Goal: Task Accomplishment & Management: Use online tool/utility

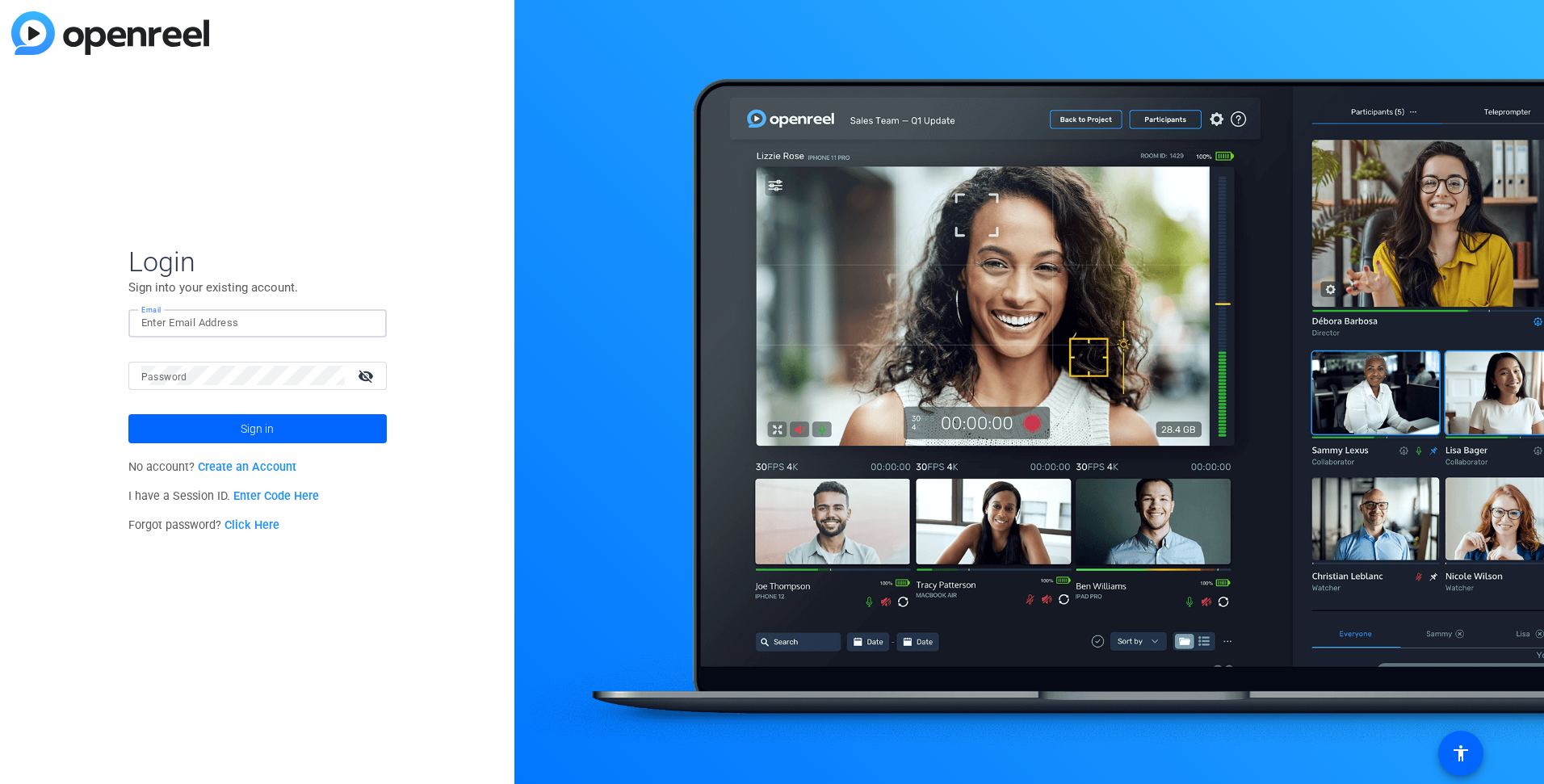
click at [250, 319] on input "Email" at bounding box center [257, 322] width 232 height 20
type input "milena@studiogiggle.co.uk"
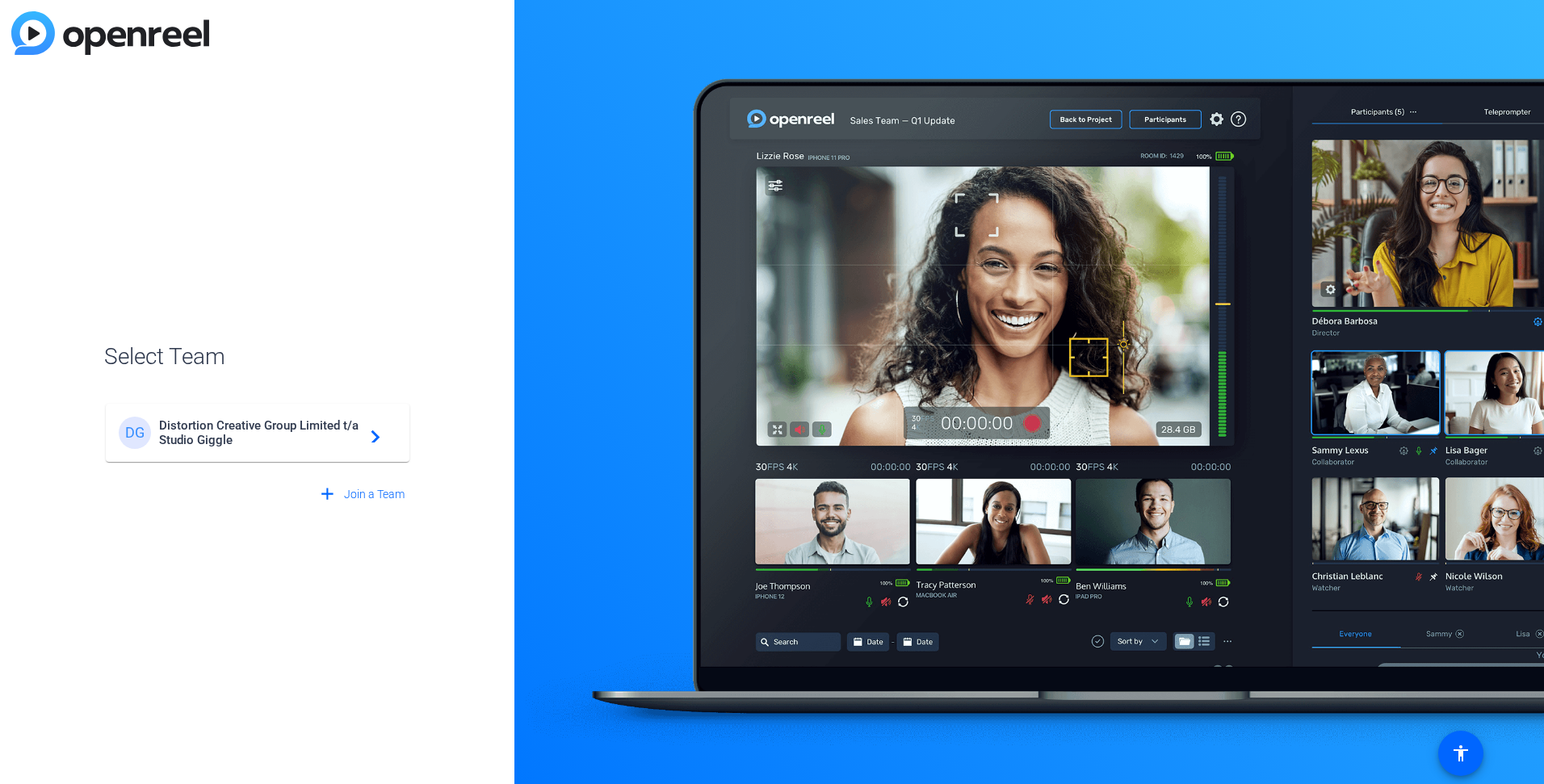
click at [244, 434] on span "Distortion Creative Group Limited t/a Studio Giggle" at bounding box center [260, 432] width 202 height 29
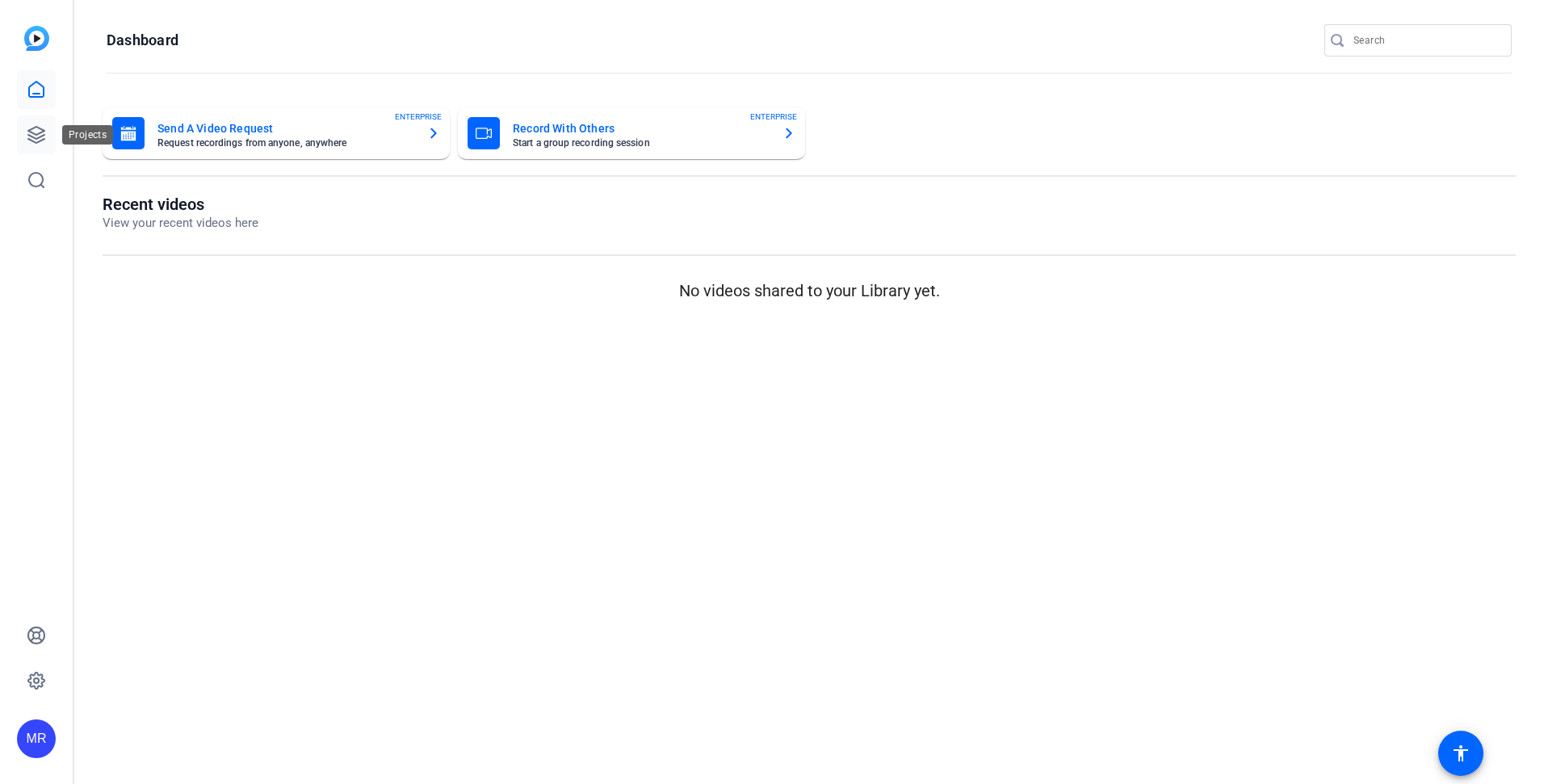
click at [45, 134] on icon at bounding box center [36, 134] width 20 height 20
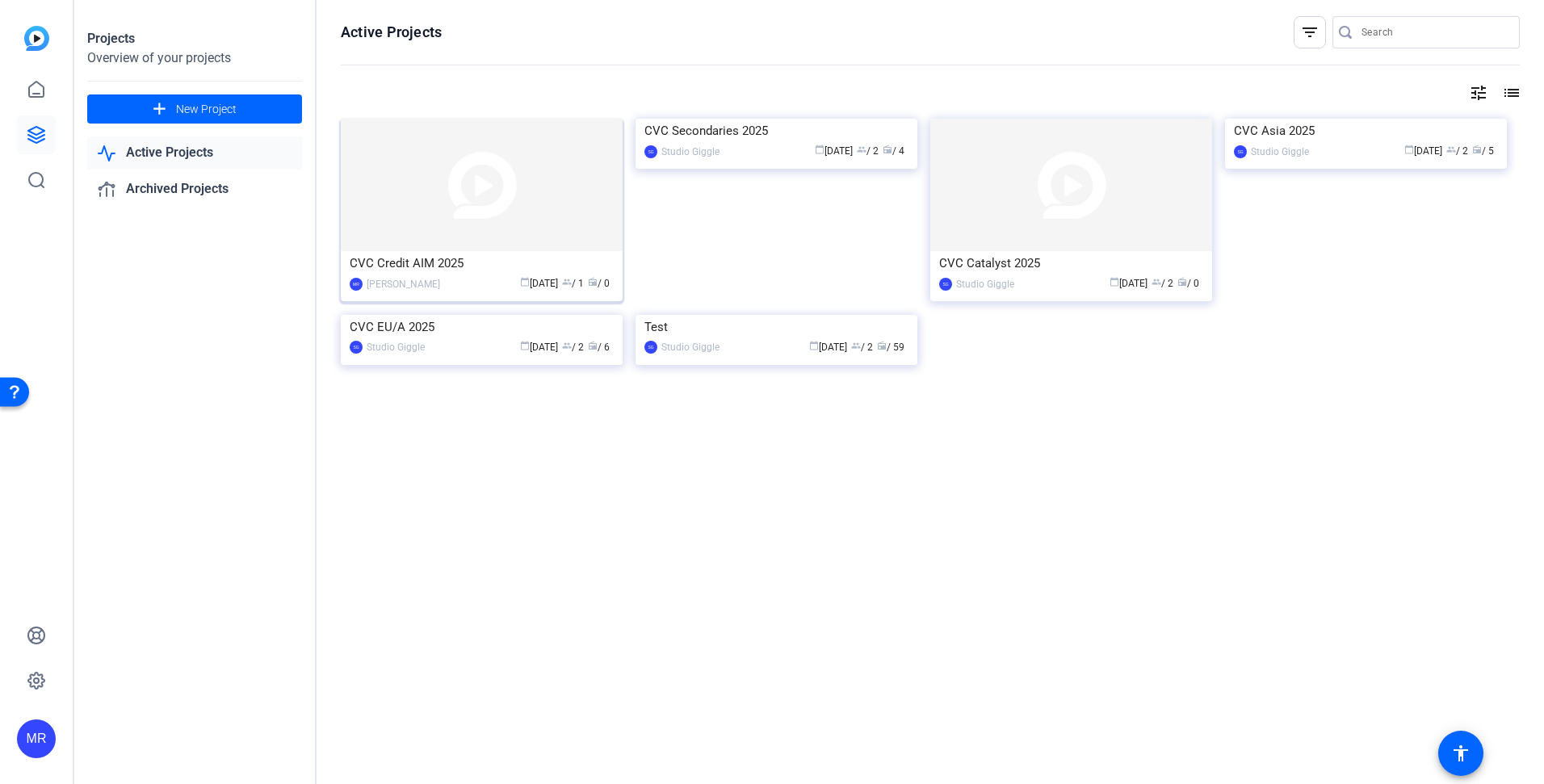
click at [410, 262] on div "CVC Credit AIM 2025" at bounding box center [481, 263] width 264 height 24
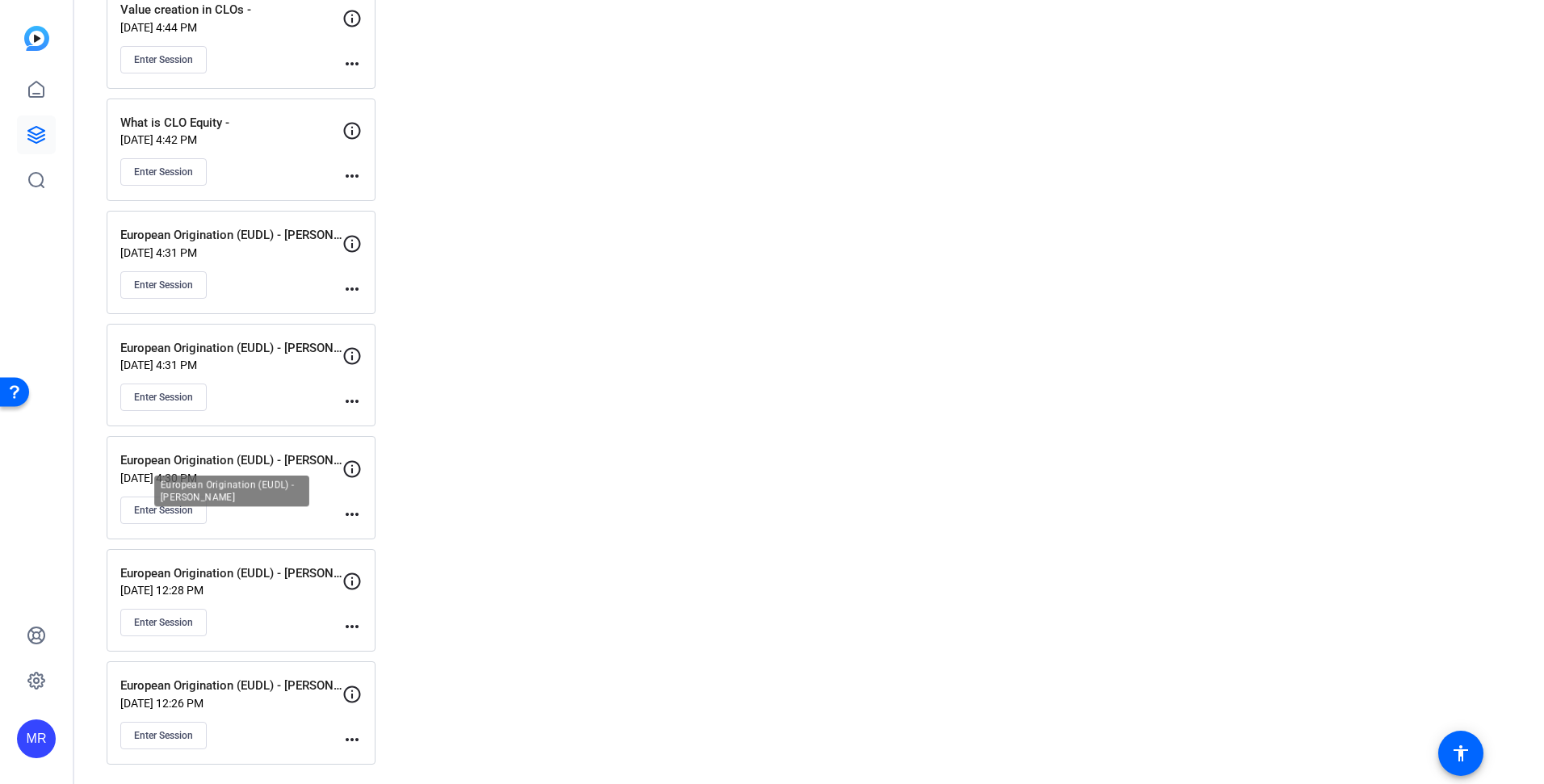
scroll to position [485, 0]
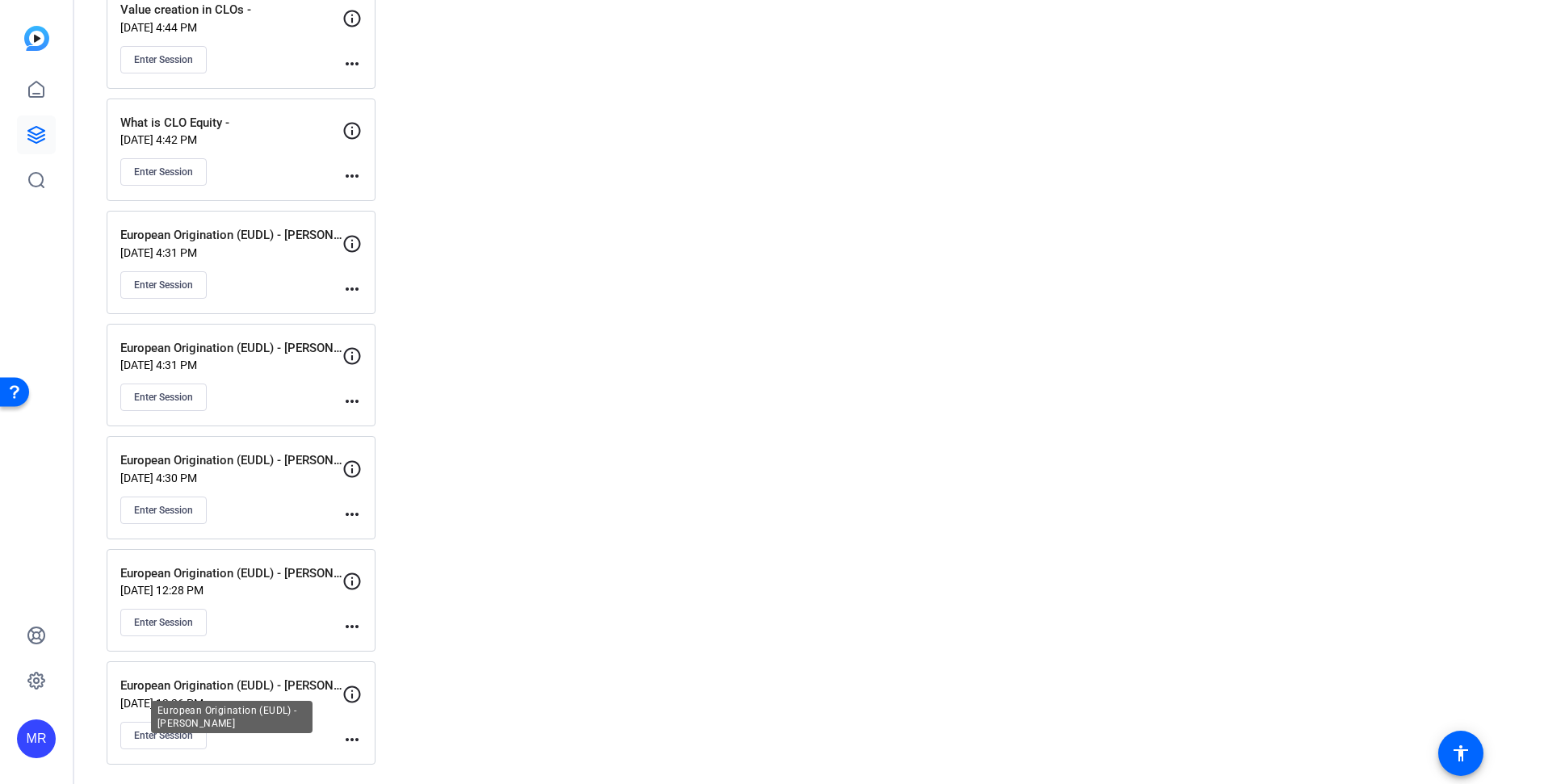
click at [217, 686] on p "European Origination (EUDL) - [PERSON_NAME]" at bounding box center [231, 686] width 222 height 19
click at [168, 729] on span "Enter Session" at bounding box center [164, 735] width 59 height 13
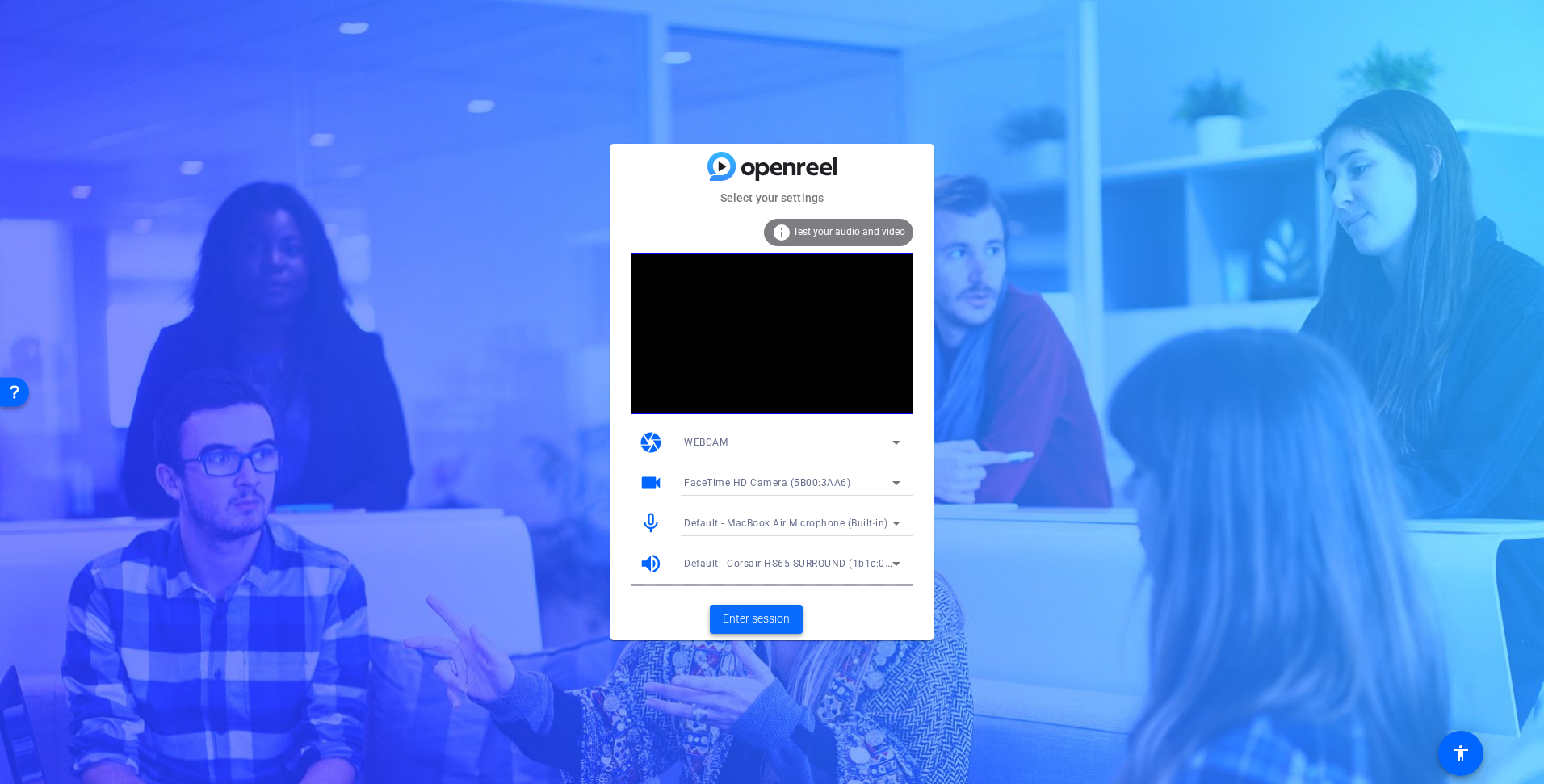
click at [739, 616] on span "Enter session" at bounding box center [755, 619] width 67 height 17
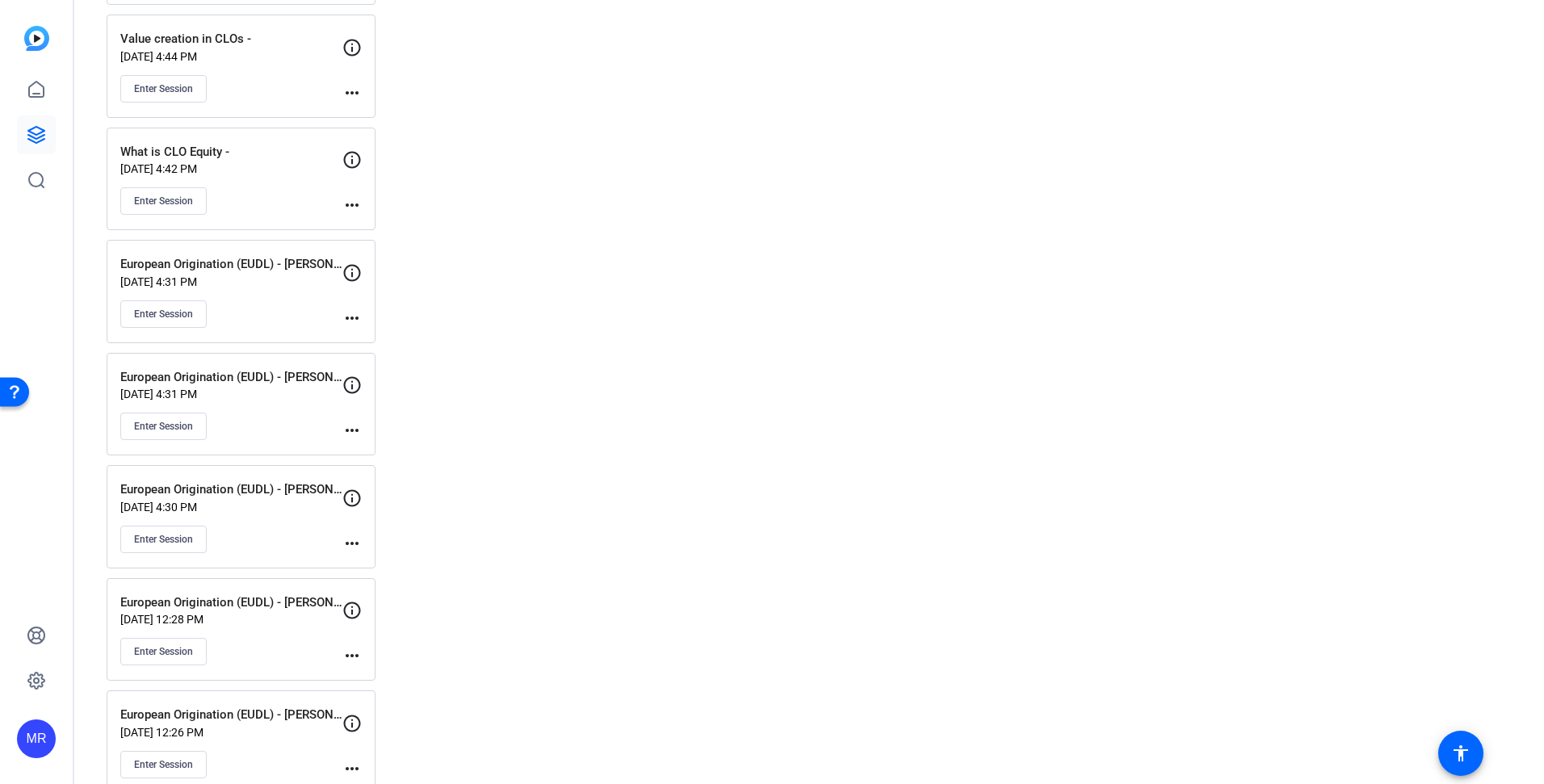
scroll to position [485, 0]
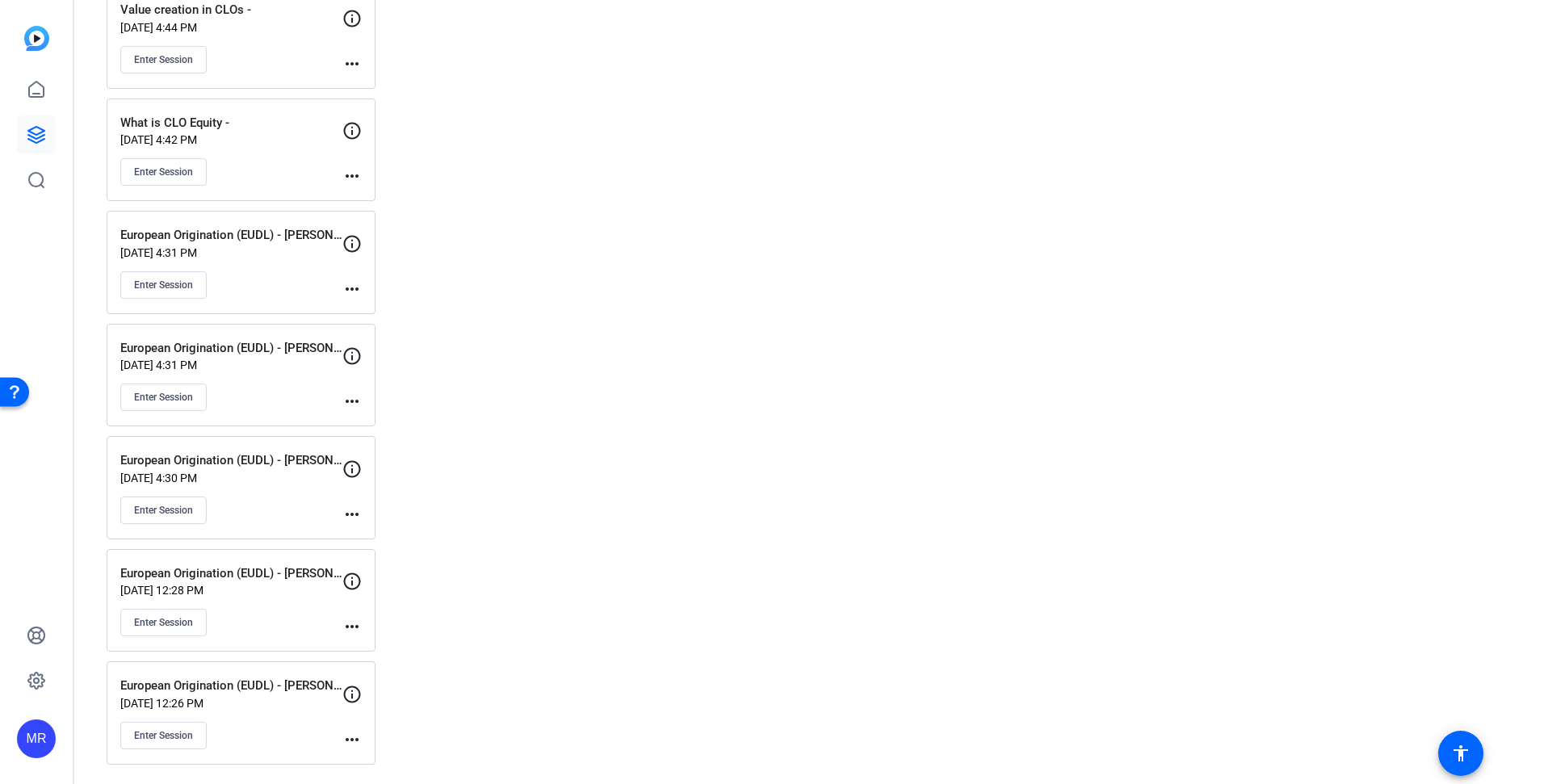
click at [348, 738] on mat-icon "more_horiz" at bounding box center [352, 739] width 20 height 20
click at [513, 663] on div at bounding box center [772, 392] width 1544 height 784
